Goal: Obtain resource: Download file/media

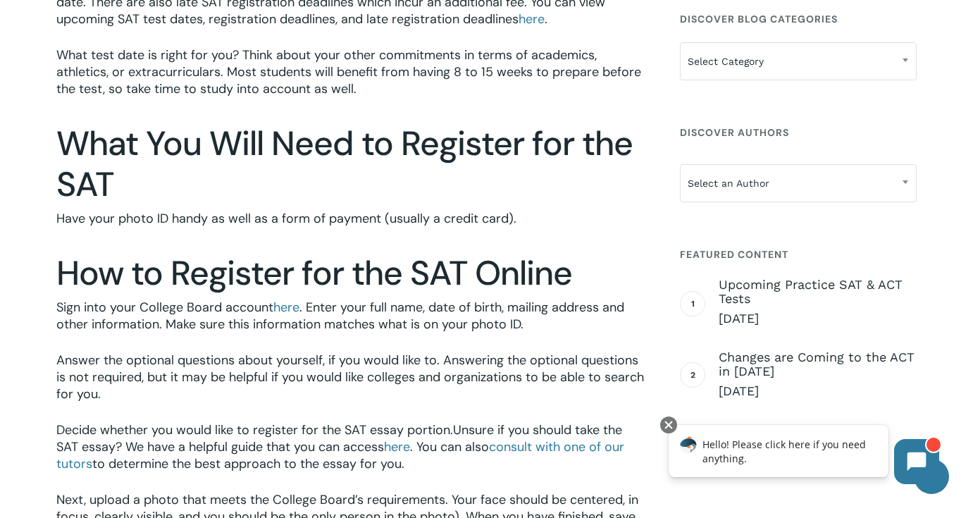
scroll to position [996, 0]
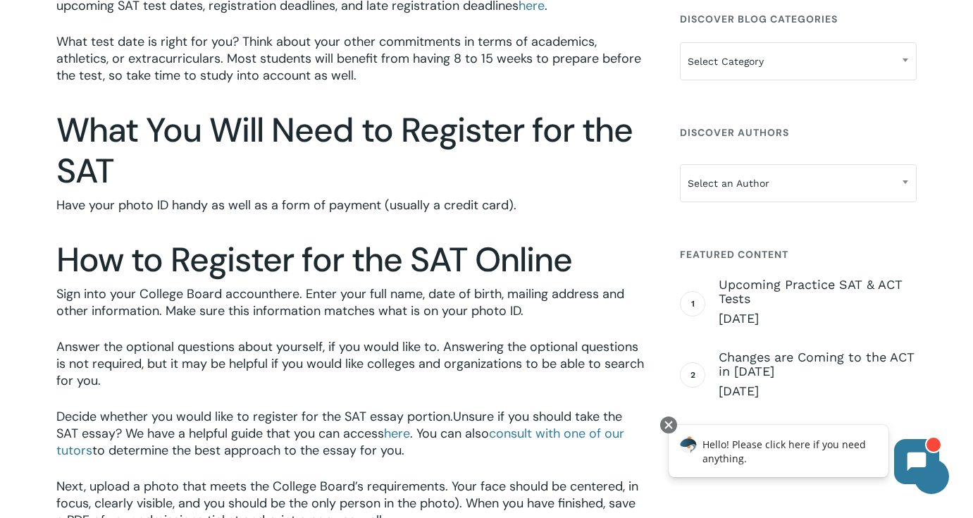
click at [286, 297] on link "here" at bounding box center [286, 293] width 26 height 17
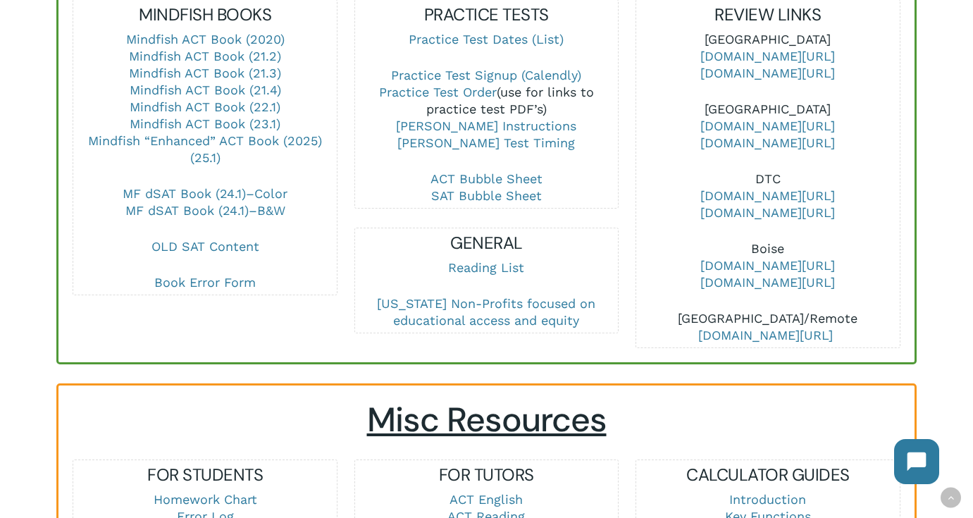
scroll to position [607, 0]
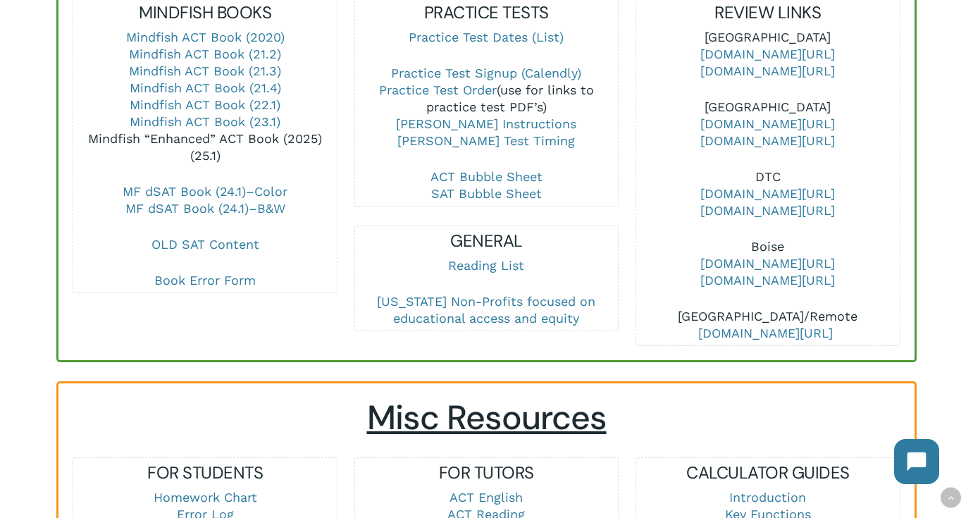
click at [256, 131] on link "Mindfish “Enhanced” ACT Book (2025) (25.1)" at bounding box center [205, 147] width 234 height 32
